Goal: Information Seeking & Learning: Learn about a topic

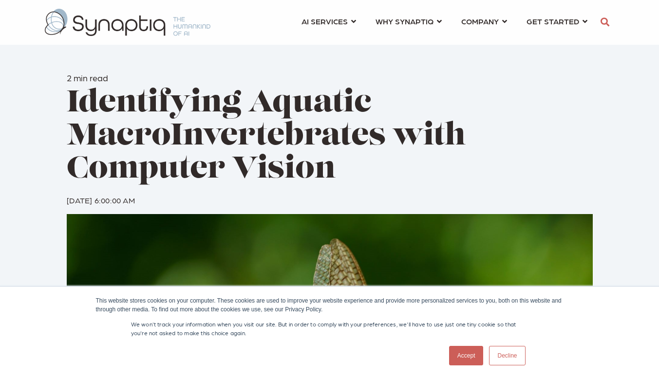
click at [461, 352] on link "Accept" at bounding box center [466, 355] width 35 height 19
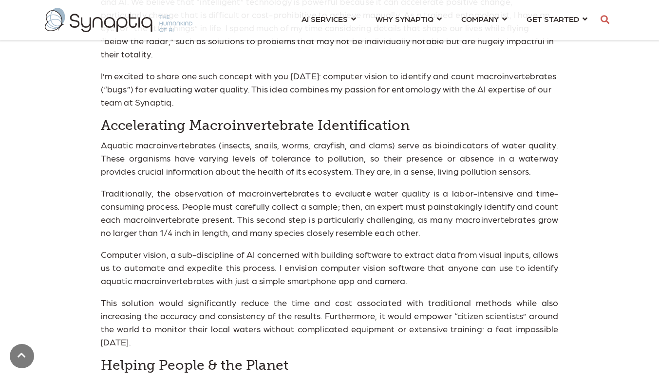
scroll to position [651, 0]
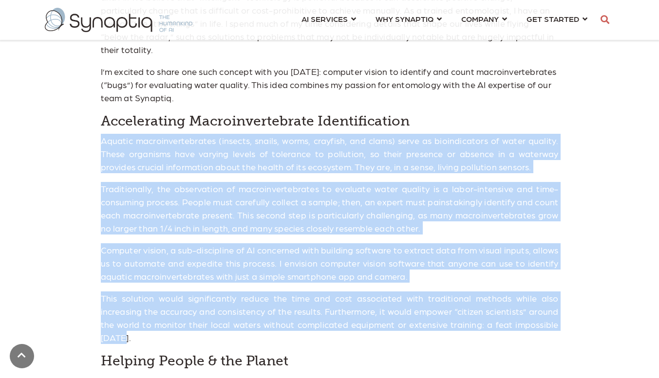
drag, startPoint x: 99, startPoint y: 129, endPoint x: 511, endPoint y: 315, distance: 451.2
click at [511, 315] on div "If you know me as the CEO & Co-Founder of Synaptiq, you may be surprised to lea…" at bounding box center [329, 284] width 472 height 710
copy span "Aquatic macroinvertebrates (insects, snails, worms, crayfish, and clams) serve …"
click at [349, 294] on p "This solution would significantly reduce the time and cost associated with trad…" at bounding box center [330, 318] width 458 height 53
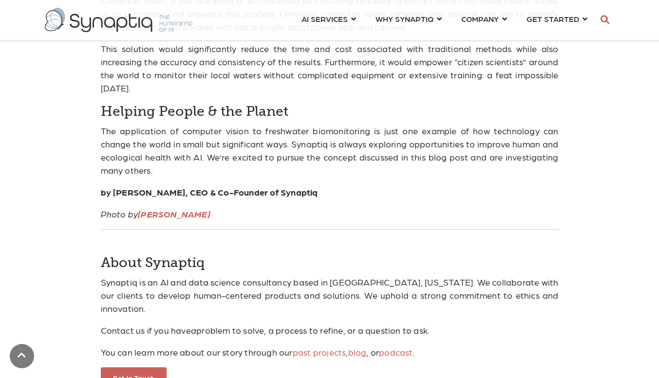
scroll to position [901, 0]
click at [149, 209] on link "Magnus" at bounding box center [174, 214] width 73 height 10
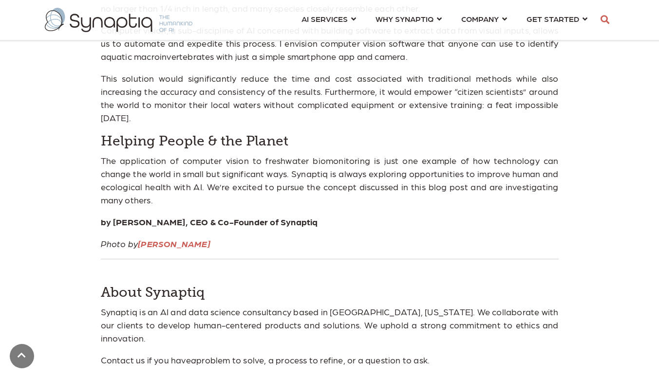
scroll to position [872, 0]
click at [181, 215] on p "by Stephen Sklarew, CEO & Co-Founder of Synaptiq" at bounding box center [330, 221] width 458 height 13
drag, startPoint x: 114, startPoint y: 183, endPoint x: 180, endPoint y: 183, distance: 66.2
click at [180, 215] on p "by Stephen Sklarew, CEO & Co-Founder of Synaptiq" at bounding box center [330, 221] width 458 height 13
copy p "[PERSON_NAME]"
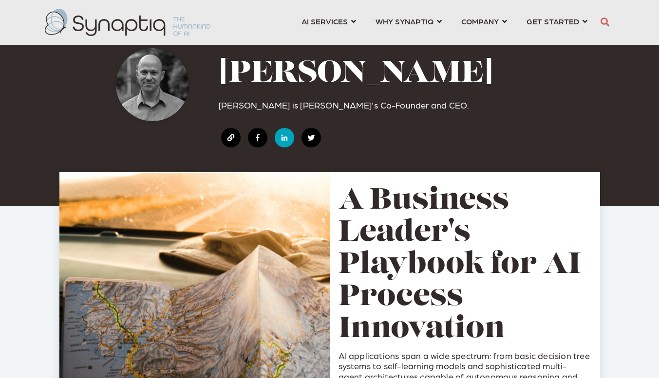
drag, startPoint x: 86, startPoint y: 4, endPoint x: 287, endPoint y: 136, distance: 240.5
click at [287, 136] on link at bounding box center [284, 137] width 19 height 19
